Goal: Book appointment/travel/reservation

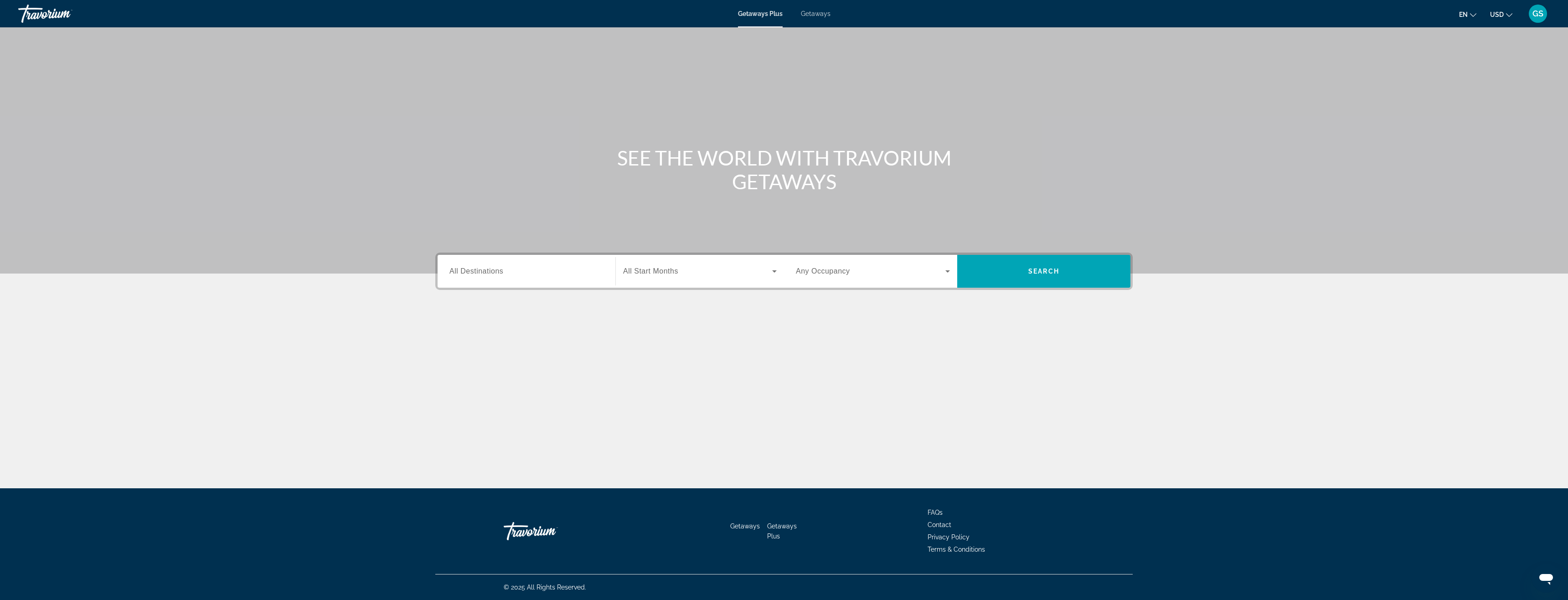
click at [488, 270] on span "All Destinations" at bounding box center [476, 271] width 54 height 8
click at [488, 270] on input "Destination All Destinations" at bounding box center [526, 272] width 154 height 11
click at [446, 356] on icon "Toggle Mexico (1,245 units available)" at bounding box center [450, 356] width 9 height 9
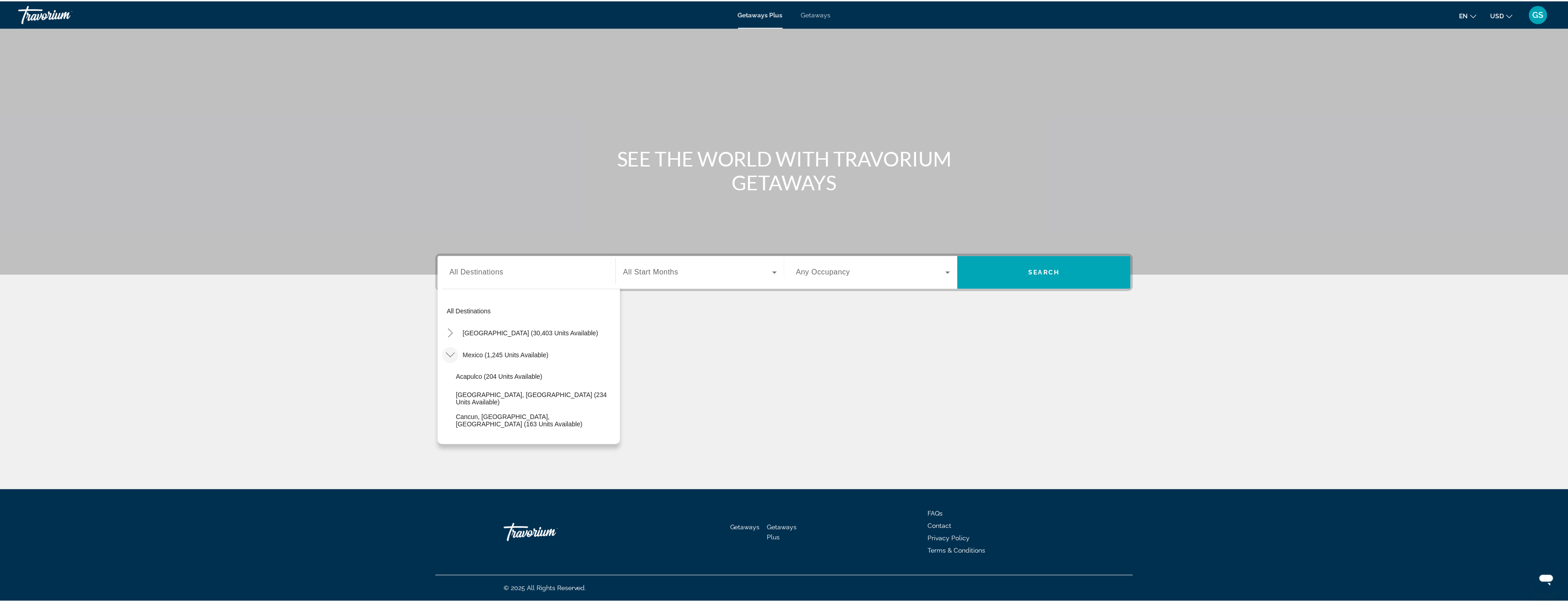
scroll to position [48, 0]
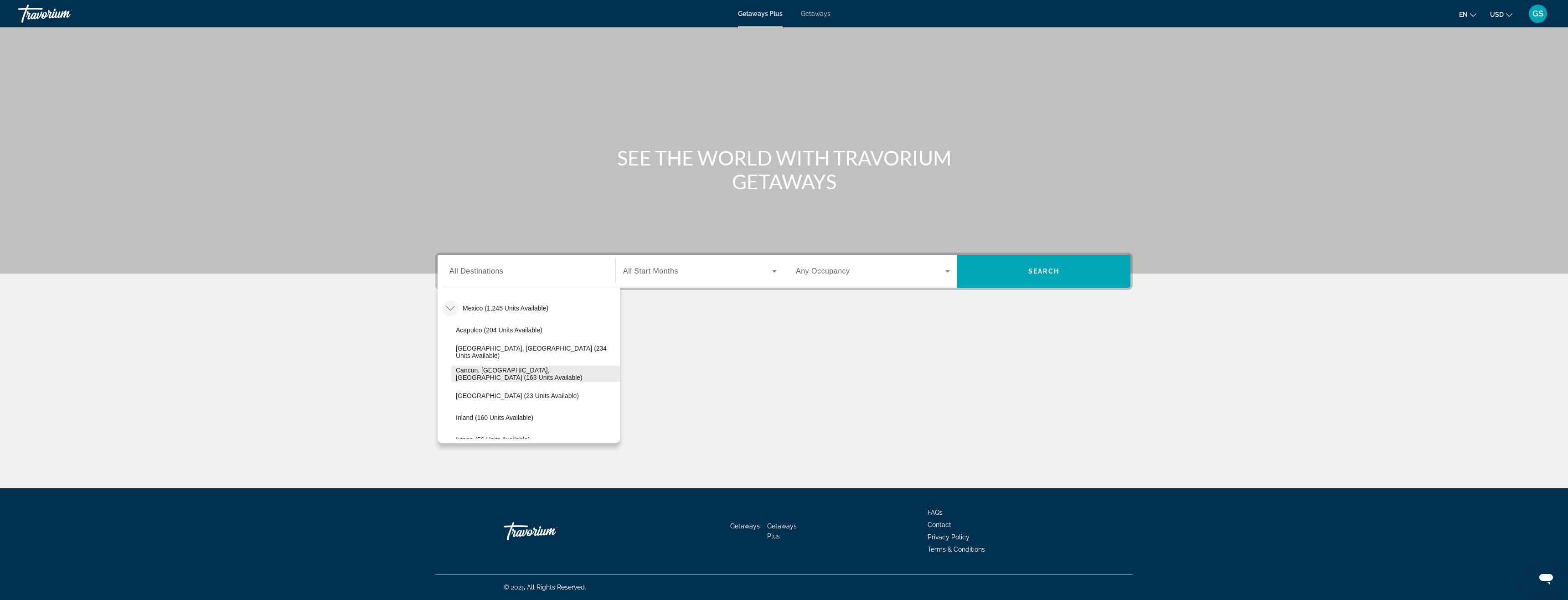
click at [497, 373] on span "Cancun, [GEOGRAPHIC_DATA], [GEOGRAPHIC_DATA] (163 units available)" at bounding box center [536, 374] width 159 height 15
type input "**********"
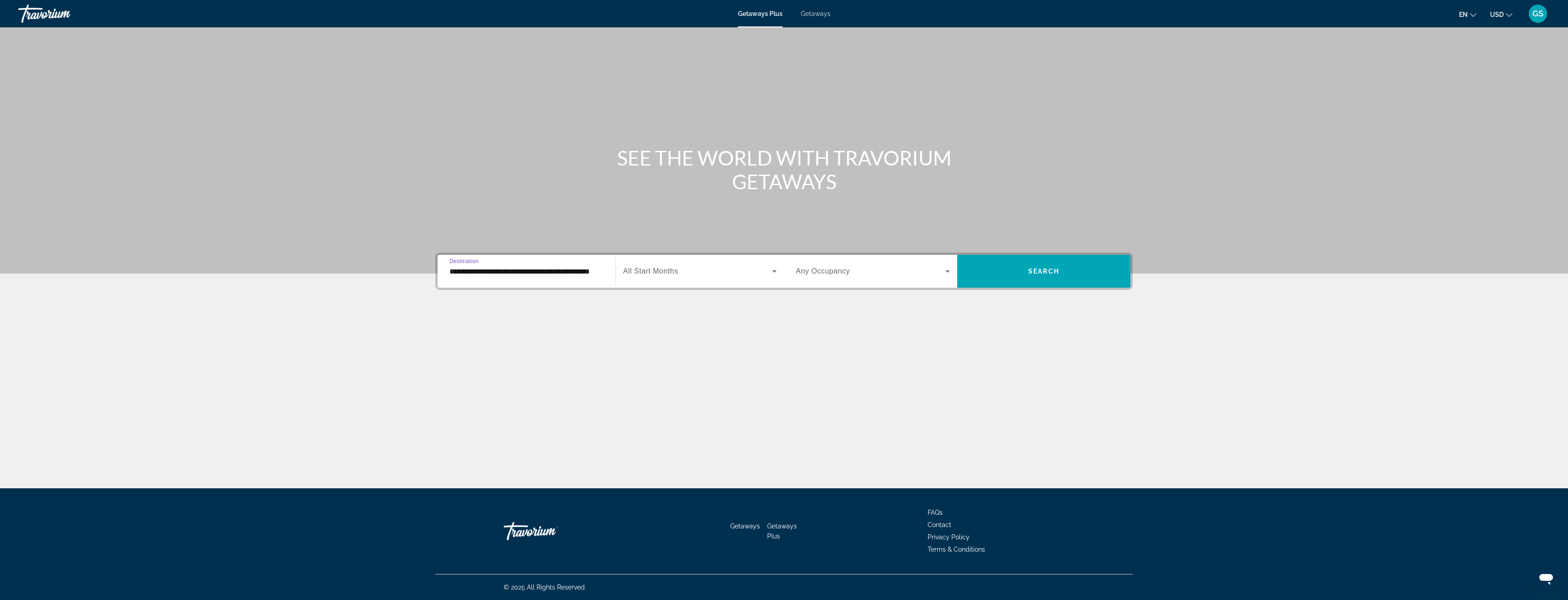
click at [774, 270] on icon "Search widget" at bounding box center [774, 272] width 11 height 11
click at [643, 322] on span "[DATE]" at bounding box center [633, 320] width 20 height 11
click at [951, 270] on icon "Search widget" at bounding box center [948, 272] width 11 height 11
click at [808, 322] on span "2 Travelers" at bounding box center [811, 320] width 32 height 11
click at [1043, 270] on span "Search" at bounding box center [1043, 272] width 31 height 7
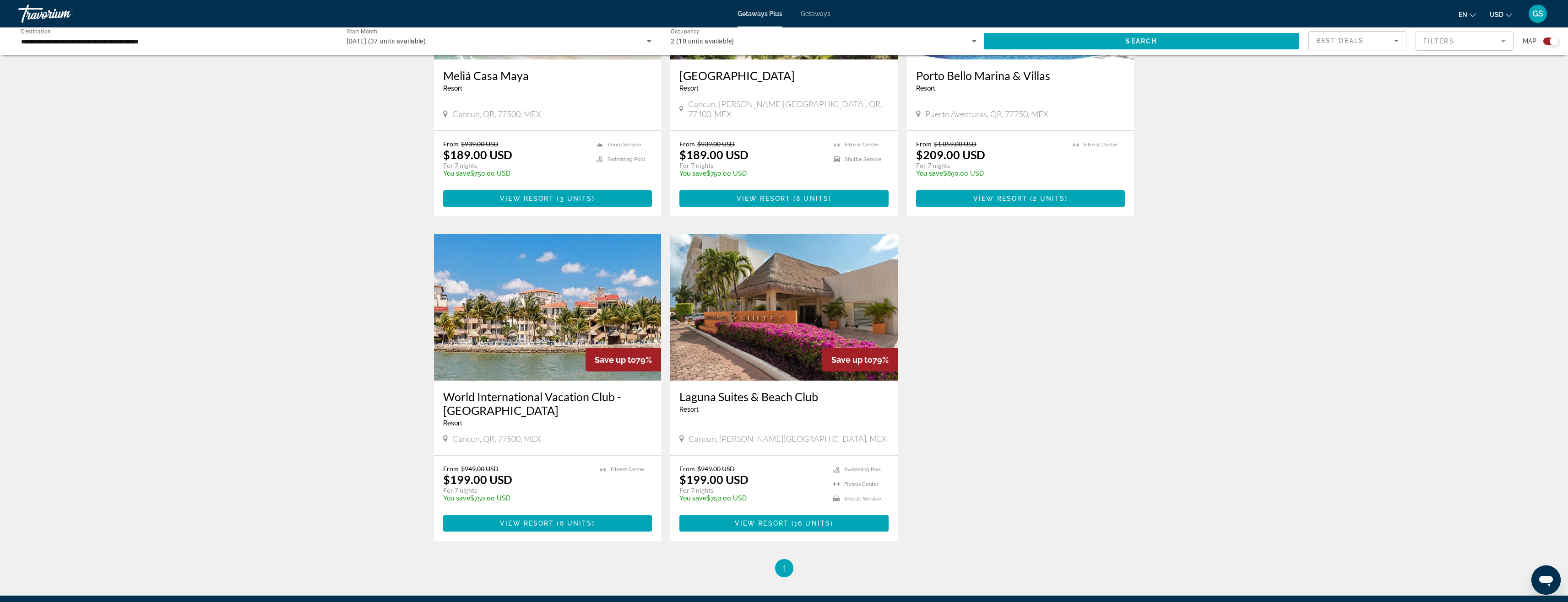
scroll to position [567, 0]
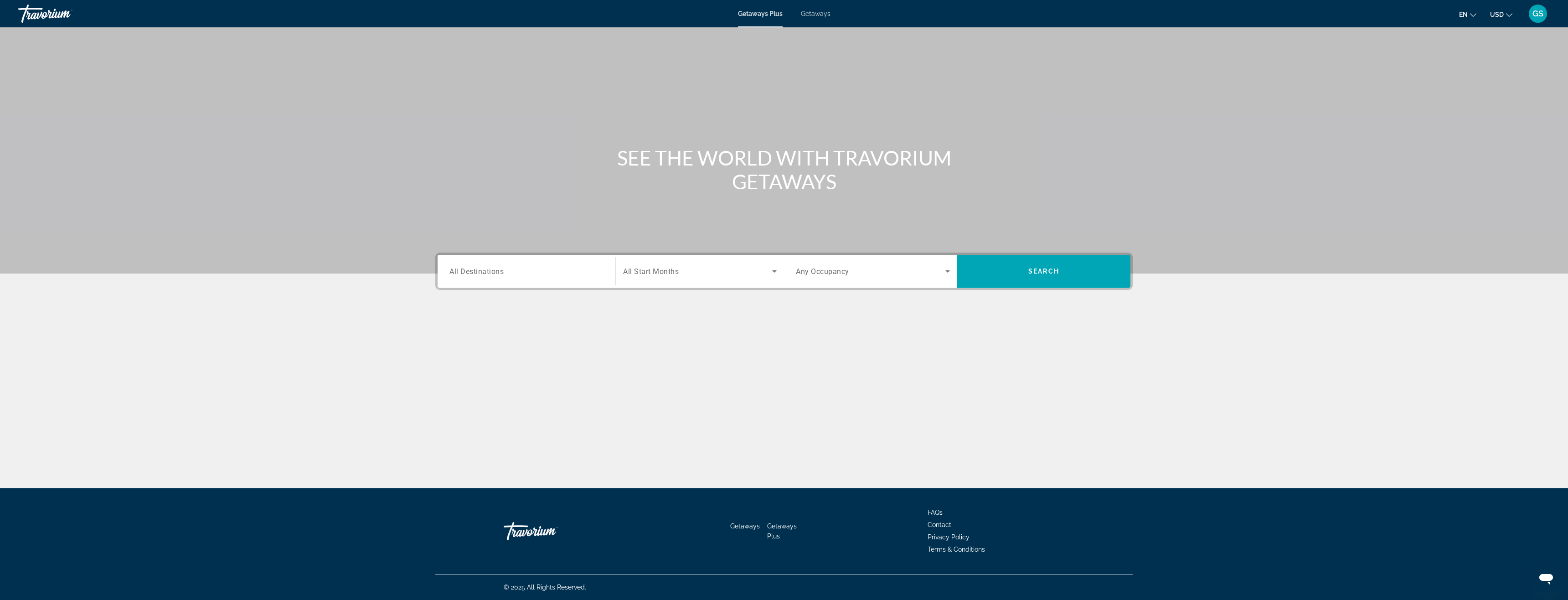
click at [528, 279] on div "Search widget" at bounding box center [526, 272] width 154 height 26
click at [449, 355] on icon "Toggle Mexico (1,245 units available)" at bounding box center [450, 356] width 9 height 9
drag, startPoint x: 475, startPoint y: 375, endPoint x: 485, endPoint y: 372, distance: 10.4
click at [475, 374] on span "Cancun, [GEOGRAPHIC_DATA], [GEOGRAPHIC_DATA] (163 units available)" at bounding box center [536, 374] width 159 height 15
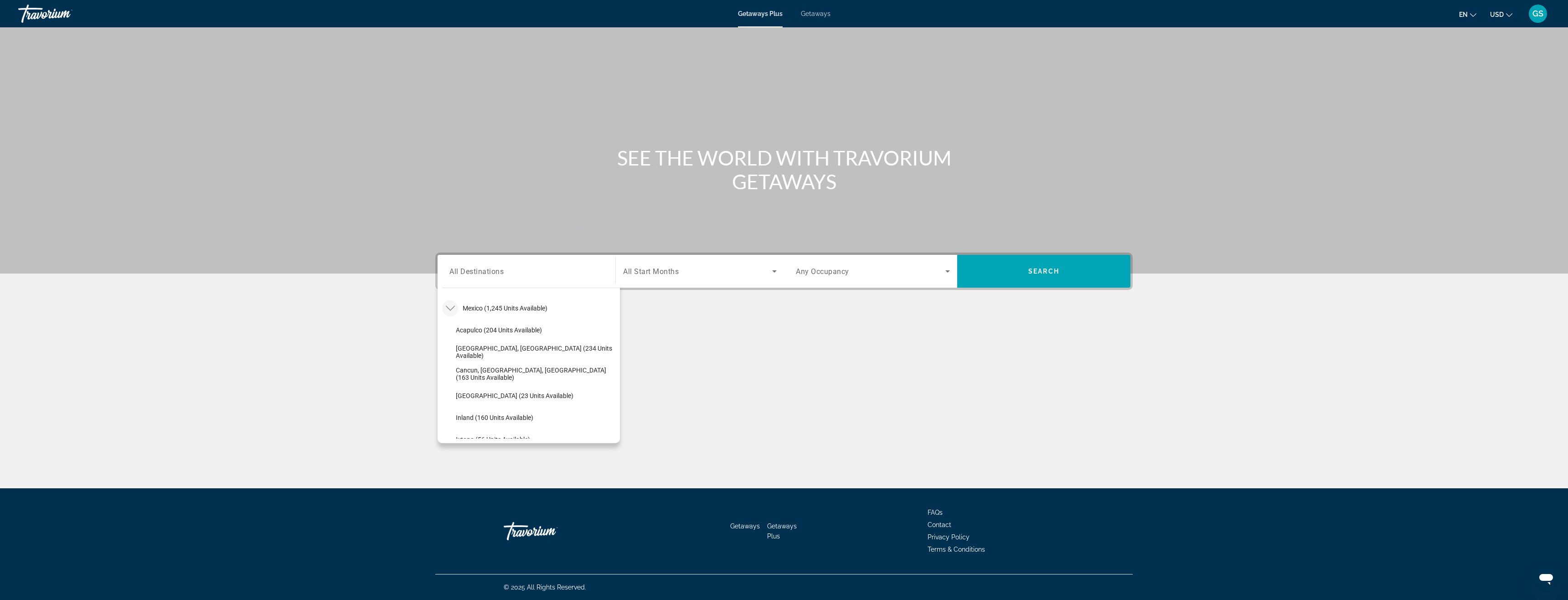
type input "**********"
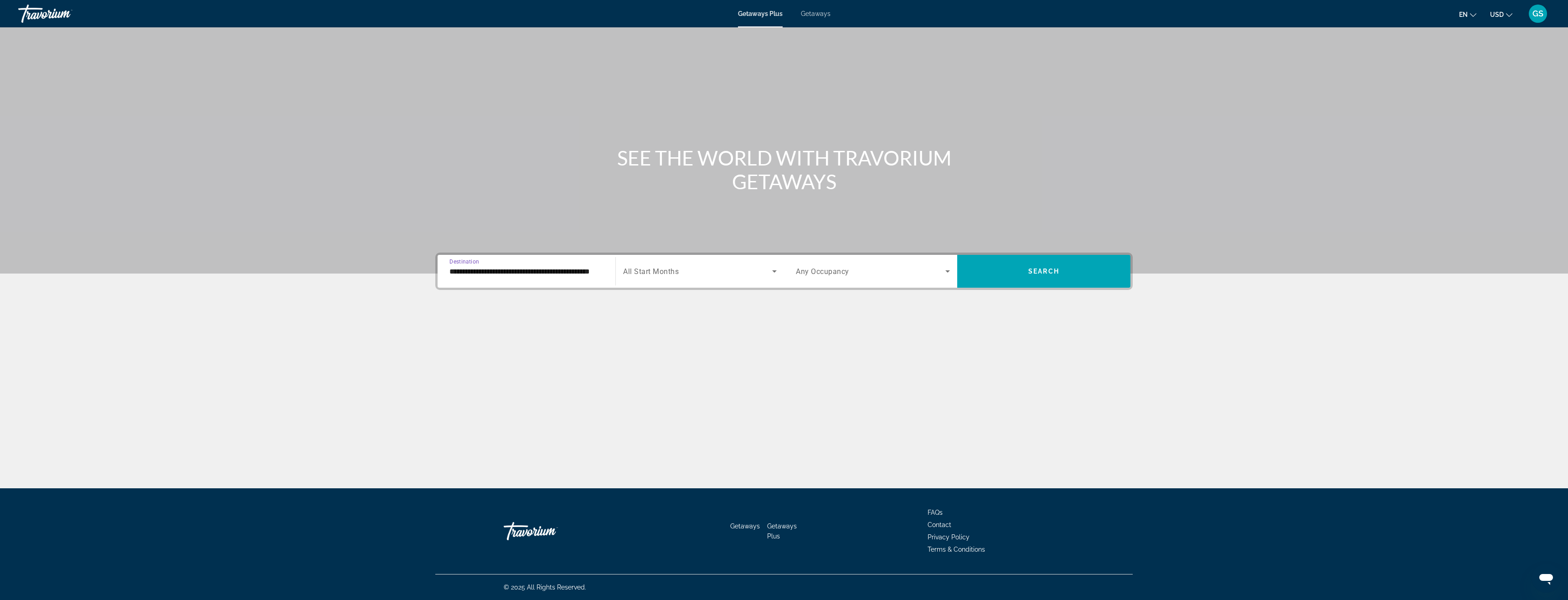
click at [714, 270] on span "Search widget" at bounding box center [698, 272] width 149 height 11
drag, startPoint x: 647, startPoint y: 317, endPoint x: 655, endPoint y: 312, distance: 9.4
click at [652, 313] on mat-option "[DATE]" at bounding box center [700, 320] width 168 height 22
click at [870, 270] on span "Search widget" at bounding box center [870, 272] width 150 height 11
click at [808, 404] on span "6 Travelers" at bounding box center [811, 408] width 30 height 11
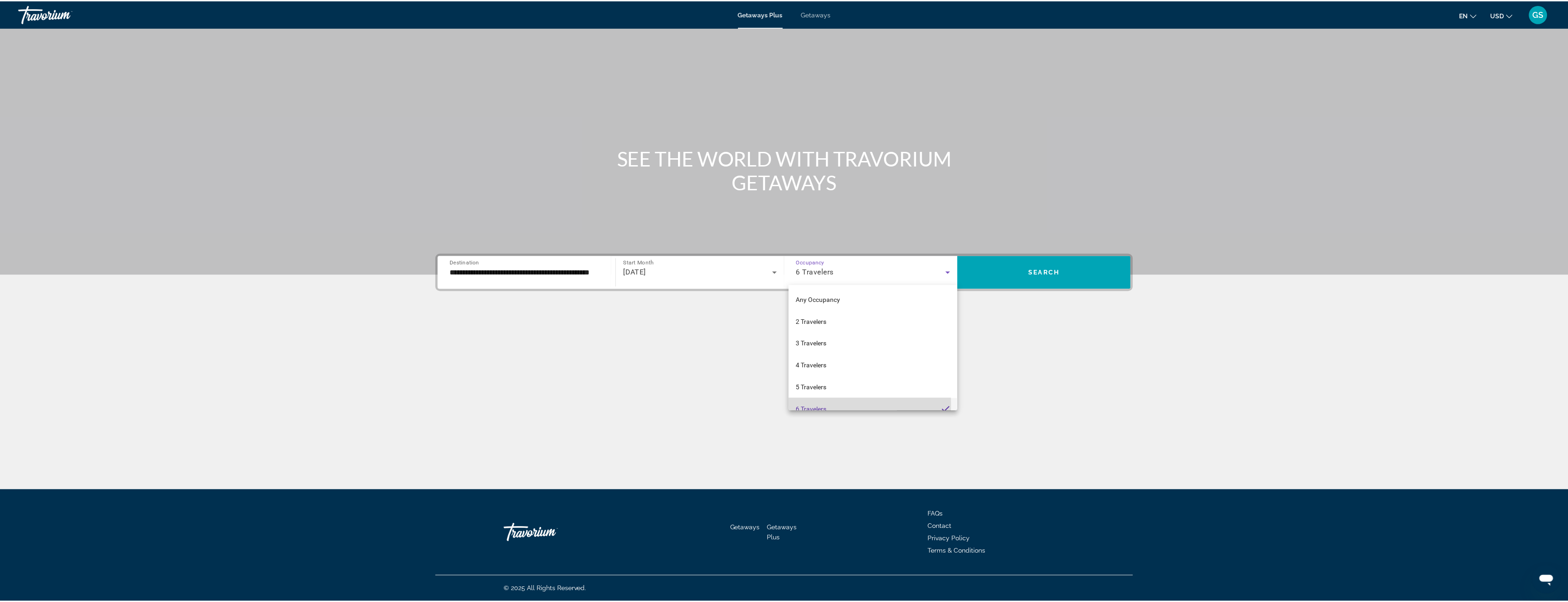
scroll to position [0, 0]
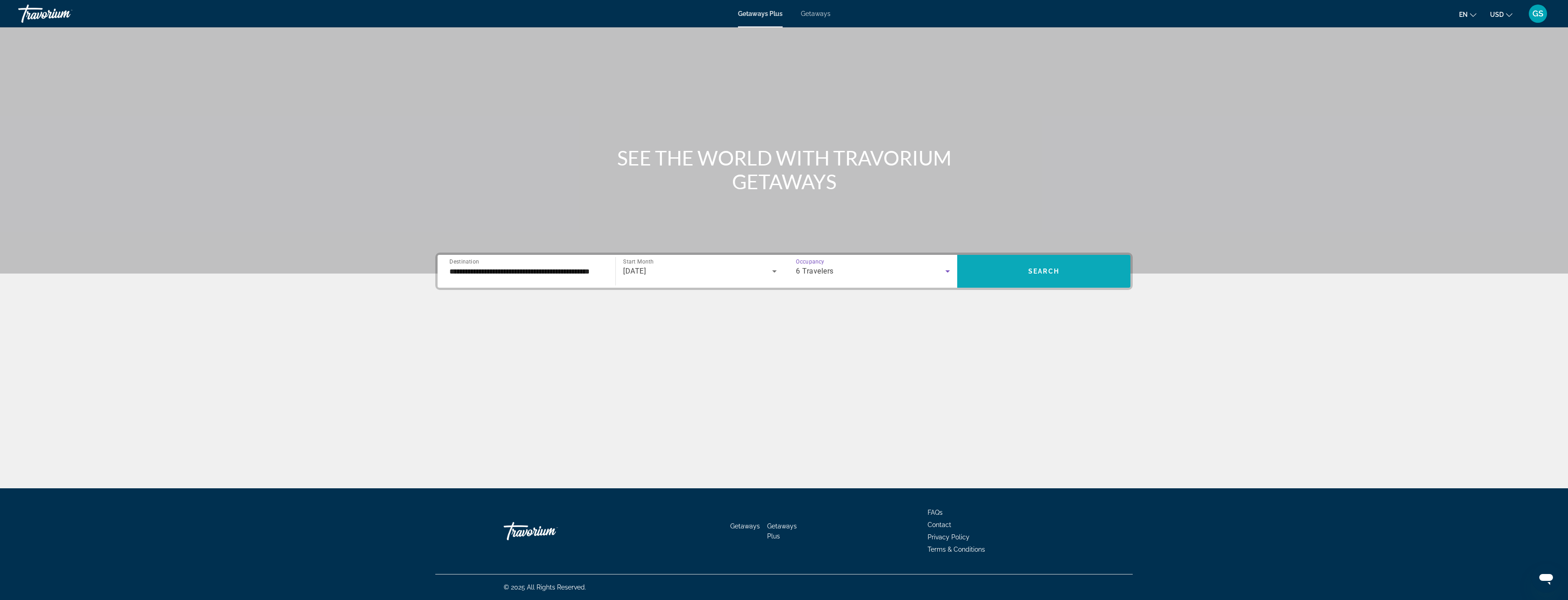
click at [1034, 274] on span "Search" at bounding box center [1043, 272] width 31 height 7
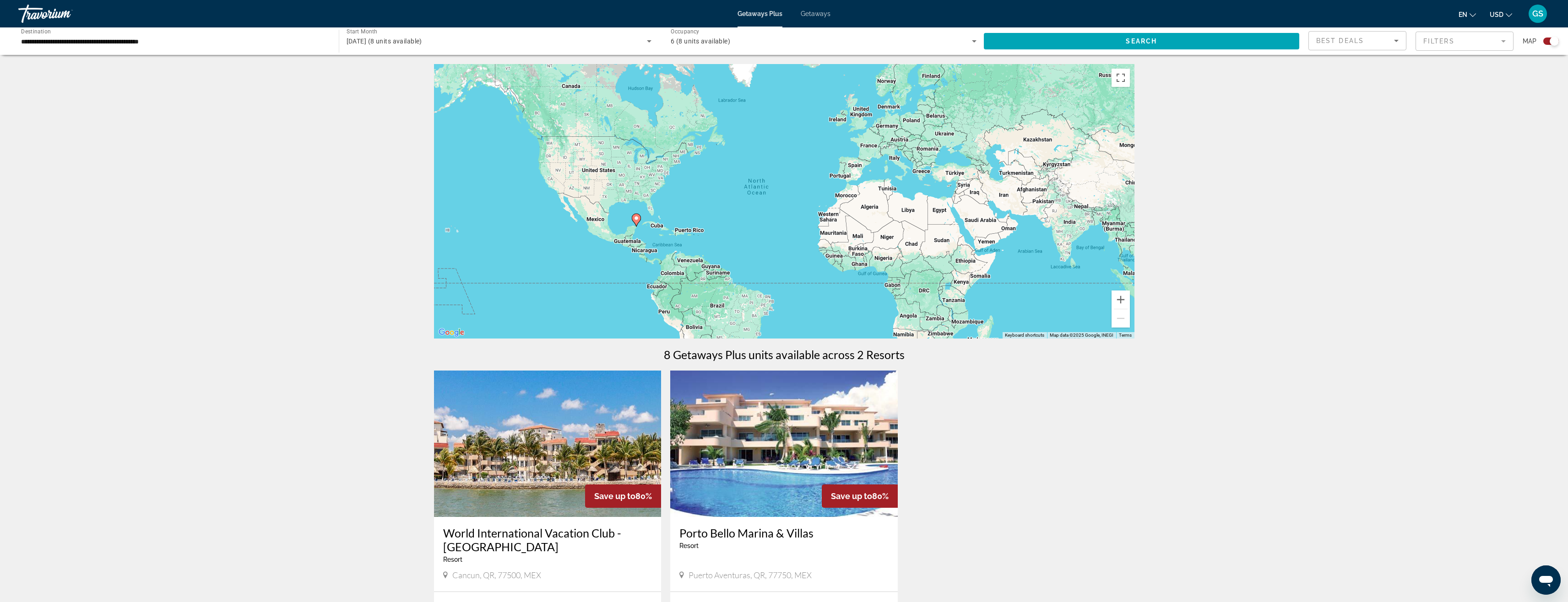
scroll to position [229, 0]
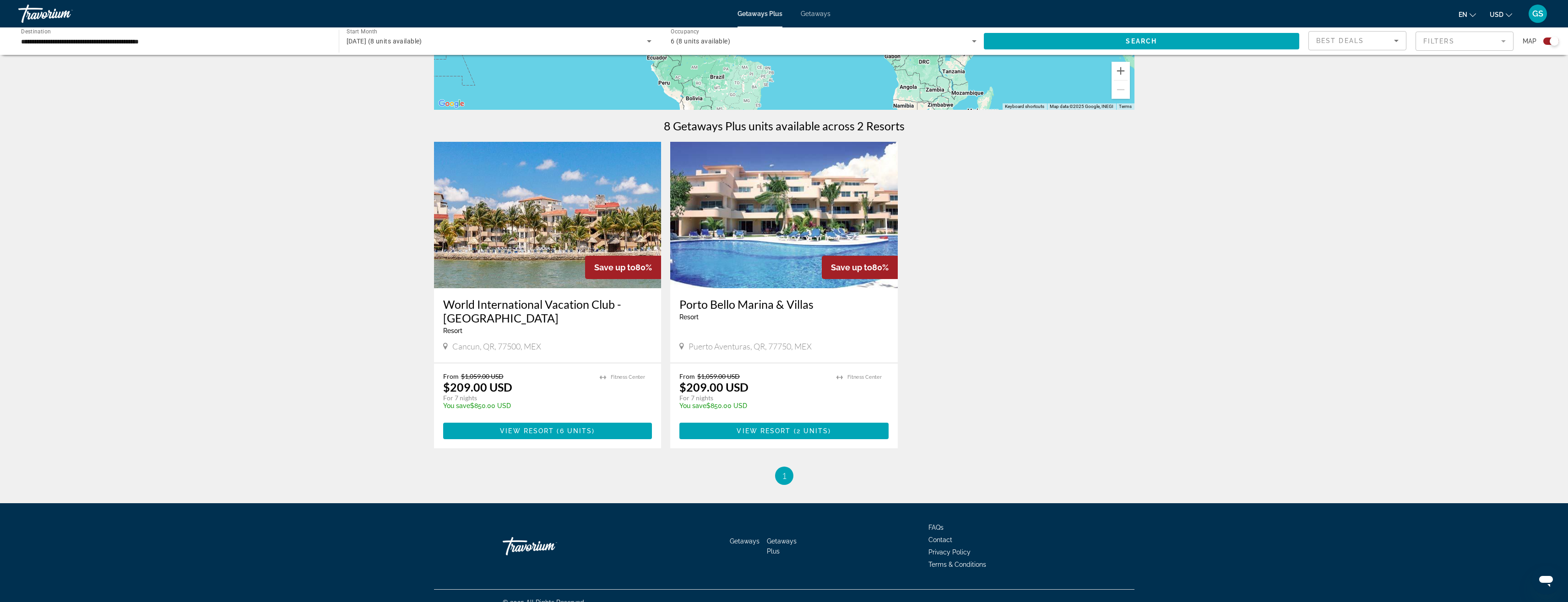
click at [564, 208] on img "Main content" at bounding box center [548, 215] width 227 height 147
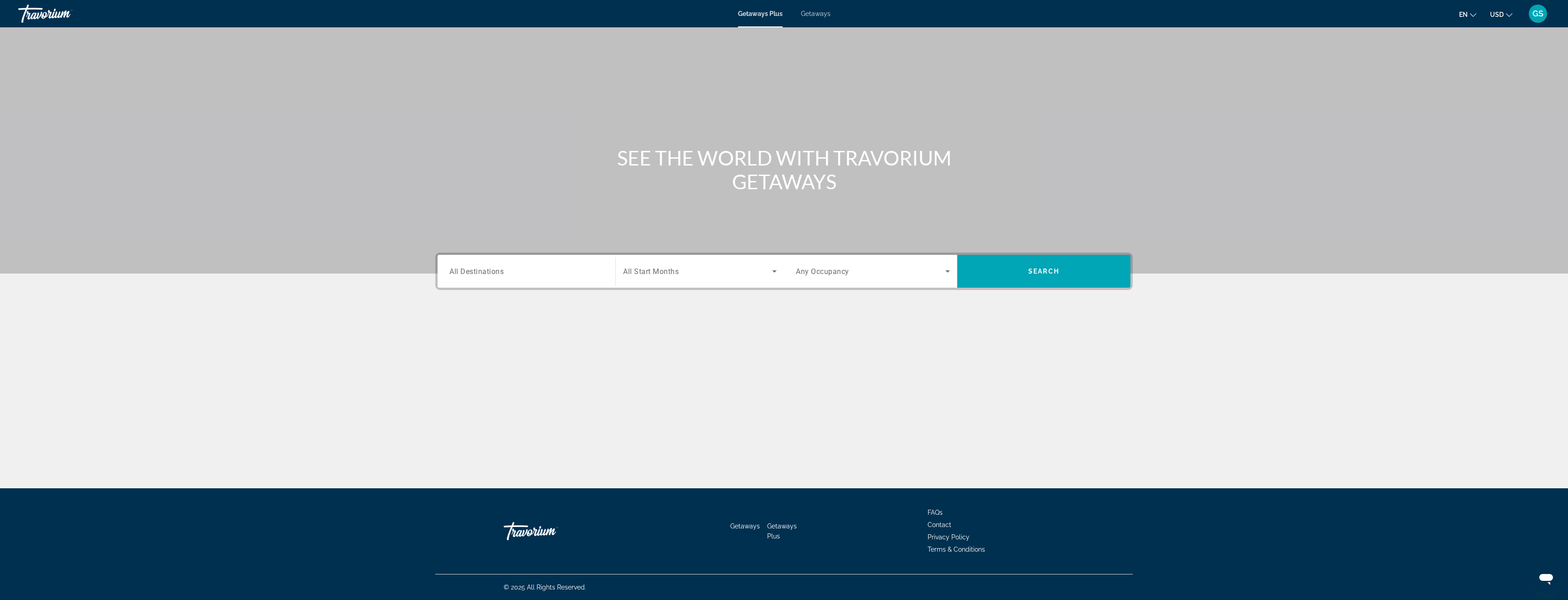
click at [816, 11] on span "Getaways" at bounding box center [816, 13] width 30 height 7
click at [529, 274] on input "Destination All Destinations" at bounding box center [526, 272] width 154 height 11
click at [450, 350] on icon "Toggle Mexico (71,561 units available)" at bounding box center [450, 347] width 5 height 9
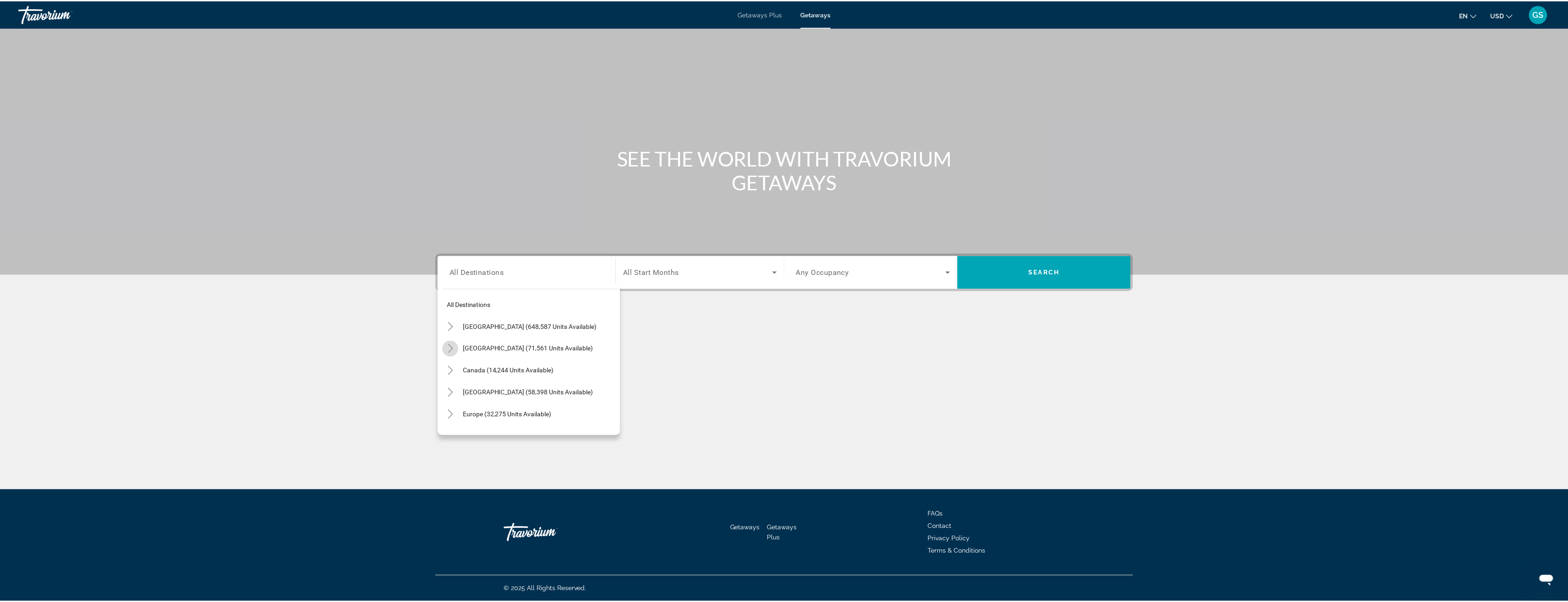
scroll to position [48, 0]
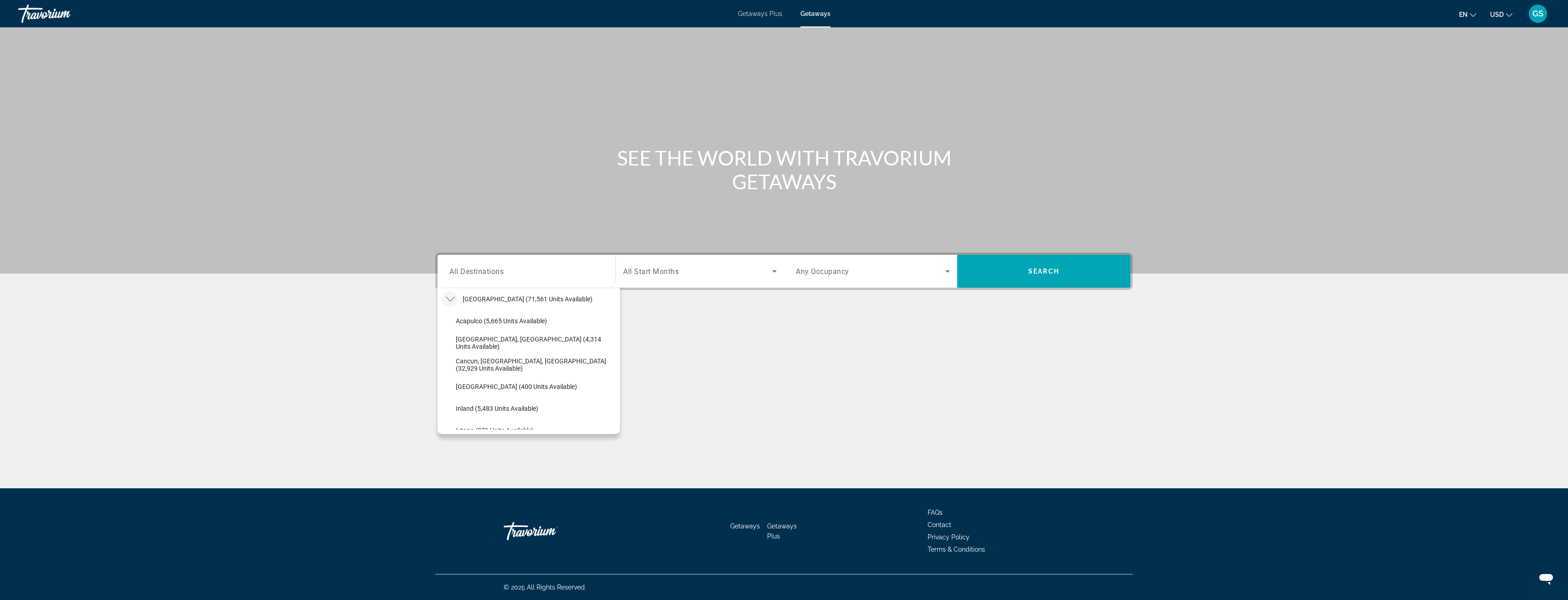
drag, startPoint x: 480, startPoint y: 364, endPoint x: 522, endPoint y: 346, distance: 45.7
click at [487, 361] on span "Cancun, [GEOGRAPHIC_DATA], [GEOGRAPHIC_DATA] (32,929 units available)" at bounding box center [536, 365] width 159 height 15
type input "**********"
click at [685, 272] on span "Search widget" at bounding box center [698, 272] width 149 height 11
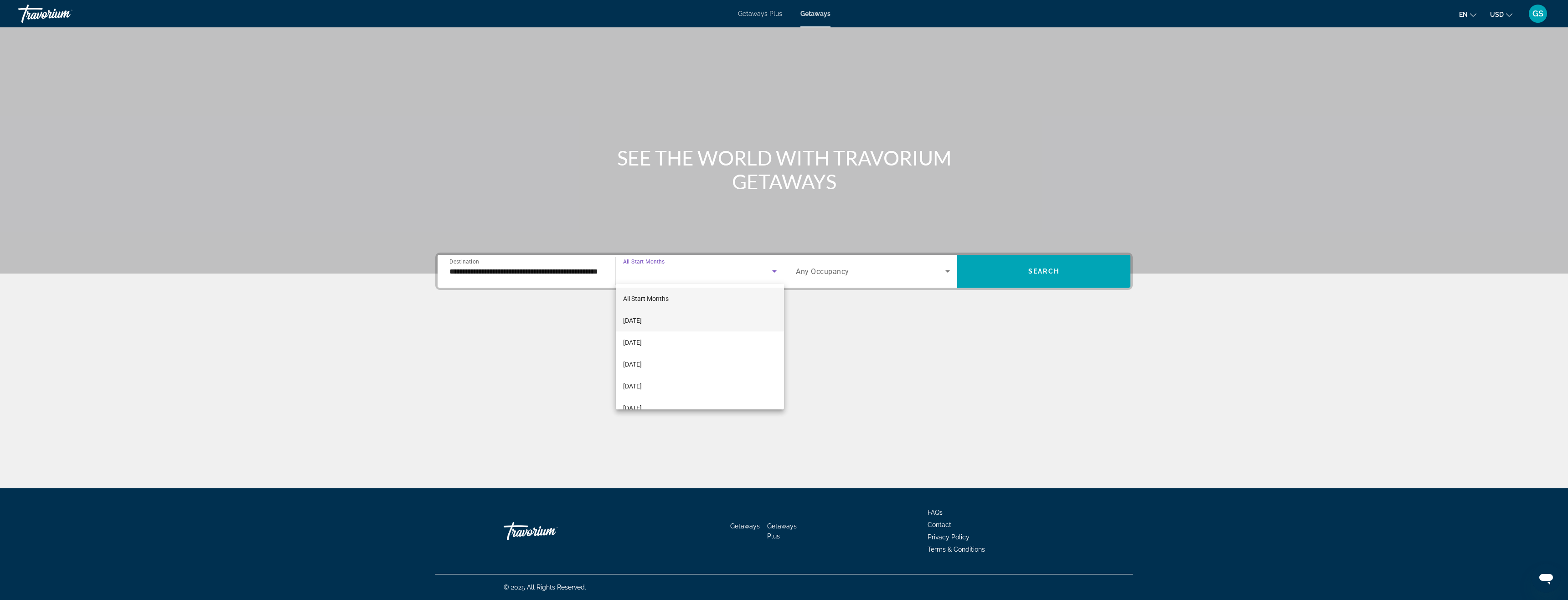
drag, startPoint x: 662, startPoint y: 317, endPoint x: 679, endPoint y: 311, distance: 18.0
click at [674, 312] on mat-option "[DATE]" at bounding box center [700, 320] width 168 height 22
click at [839, 272] on span "Any Occupancy" at bounding box center [822, 272] width 54 height 9
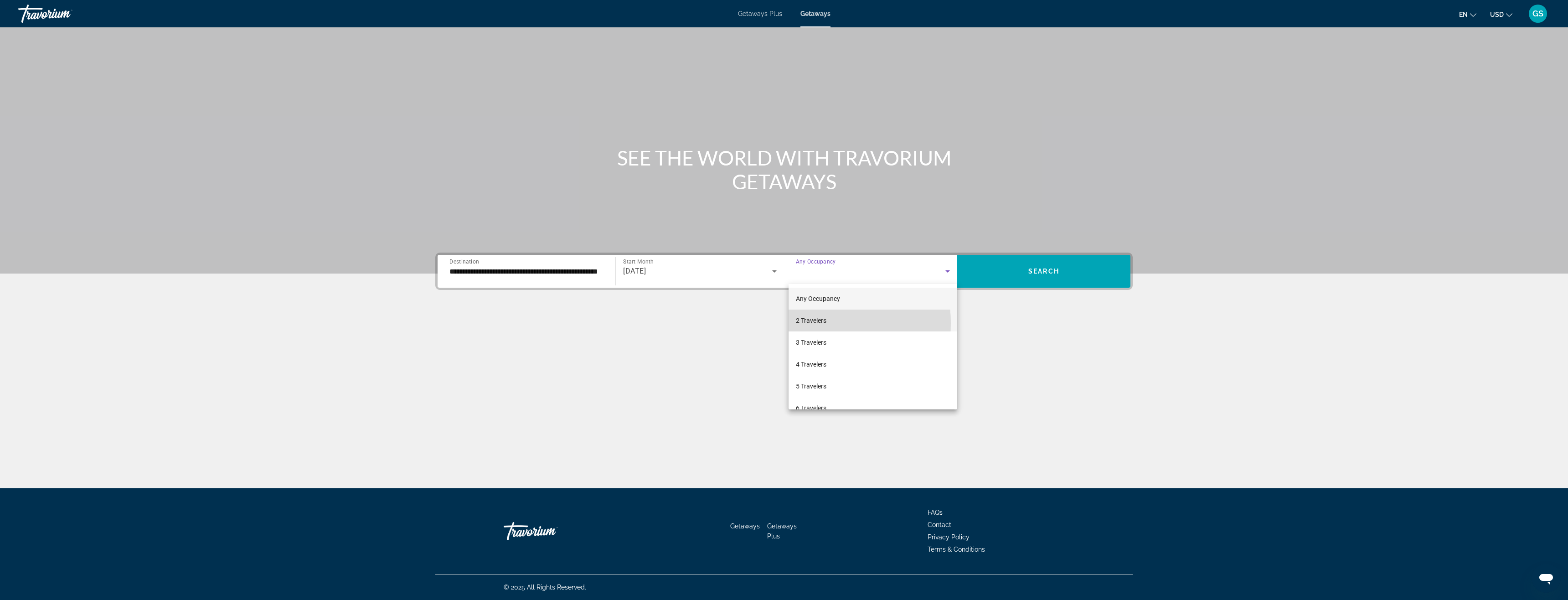
click at [803, 323] on span "2 Travelers" at bounding box center [811, 320] width 30 height 11
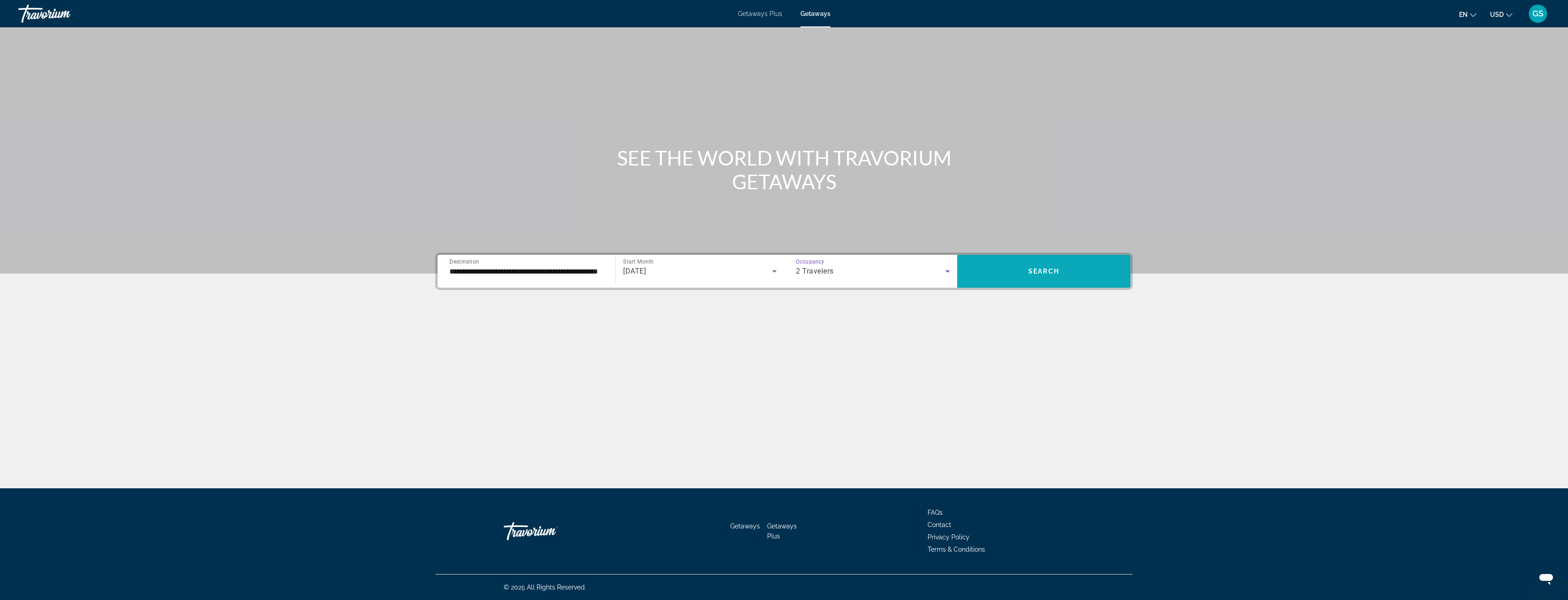
click at [1030, 272] on span "Search" at bounding box center [1043, 272] width 31 height 7
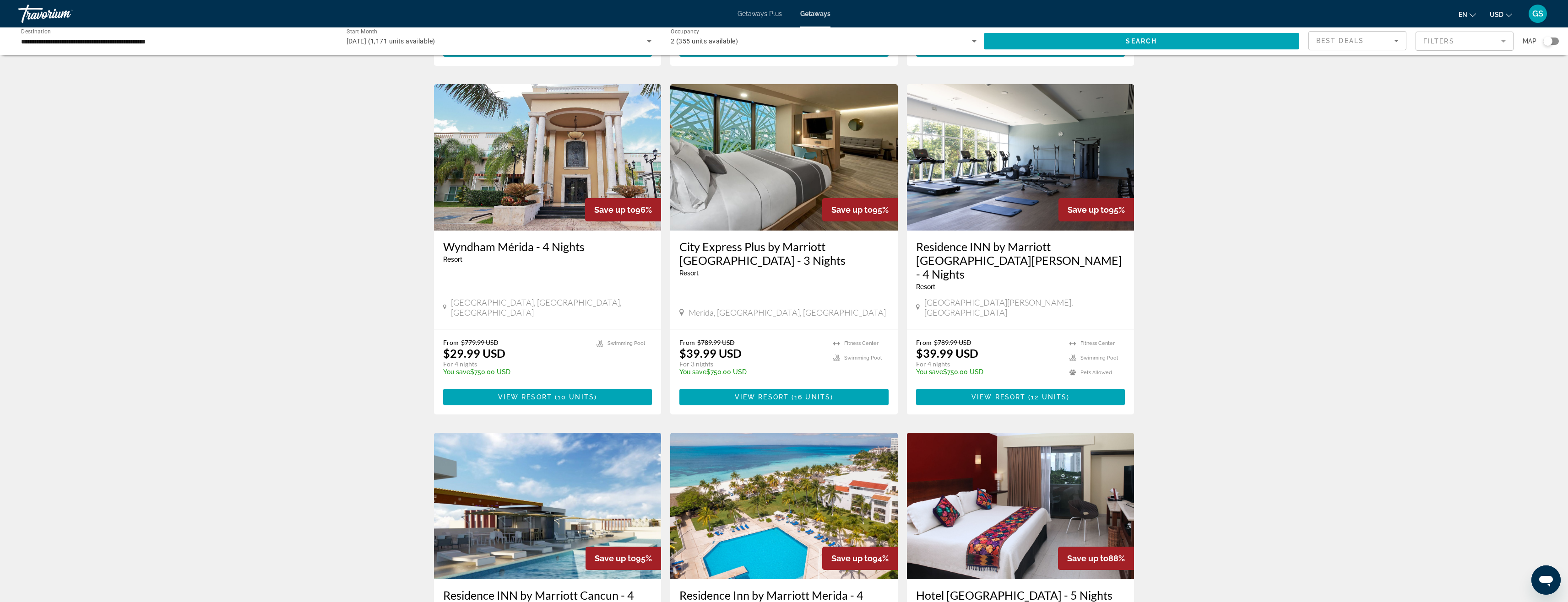
scroll to position [366, 0]
